Goal: Navigation & Orientation: Find specific page/section

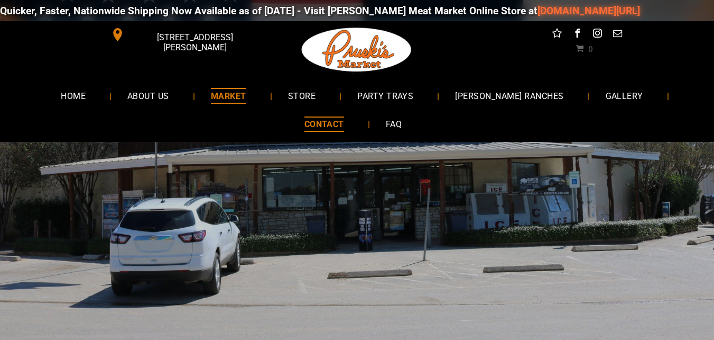
click at [237, 88] on span "MARKET" at bounding box center [228, 95] width 35 height 15
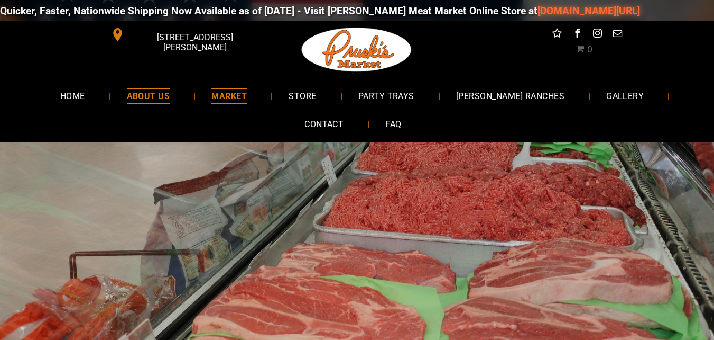
click at [160, 94] on span "ABOUT US" at bounding box center [148, 95] width 43 height 15
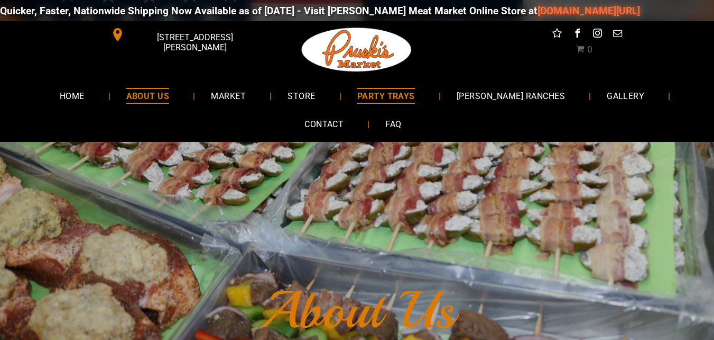
click at [399, 91] on span "PARTY TRAYS" at bounding box center [386, 95] width 58 height 15
